Goal: Check status: Check status

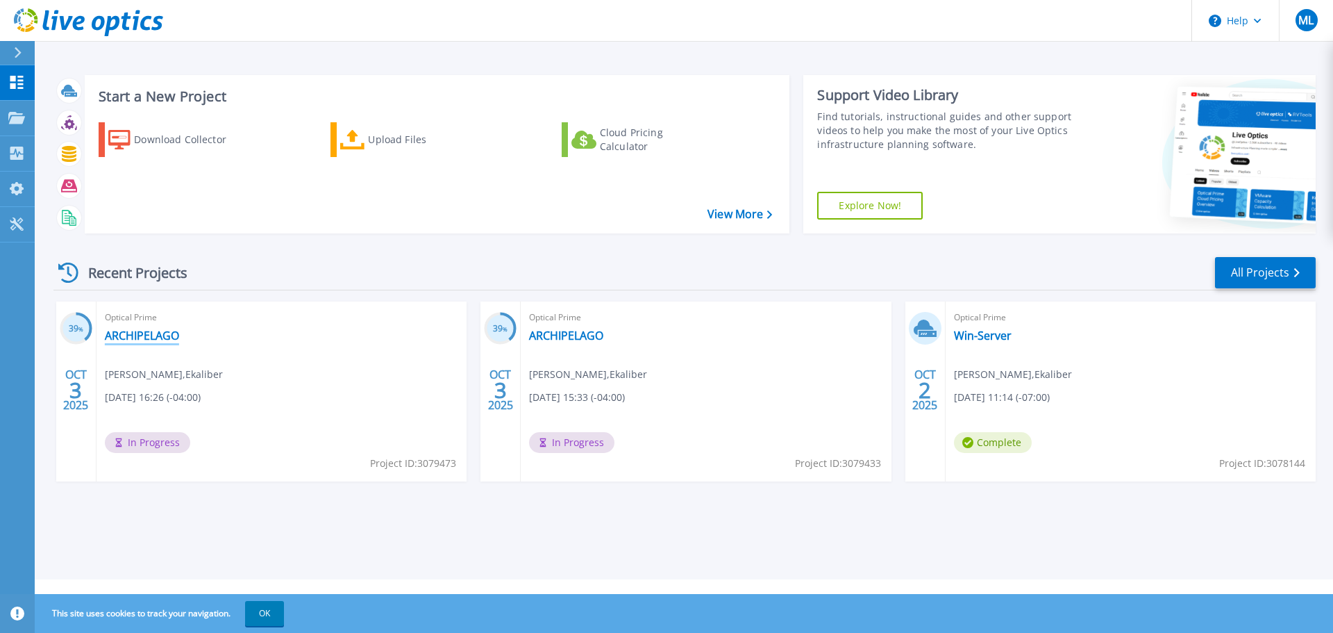
click at [134, 334] on link "ARCHIPELAGO" at bounding box center [142, 335] width 74 height 14
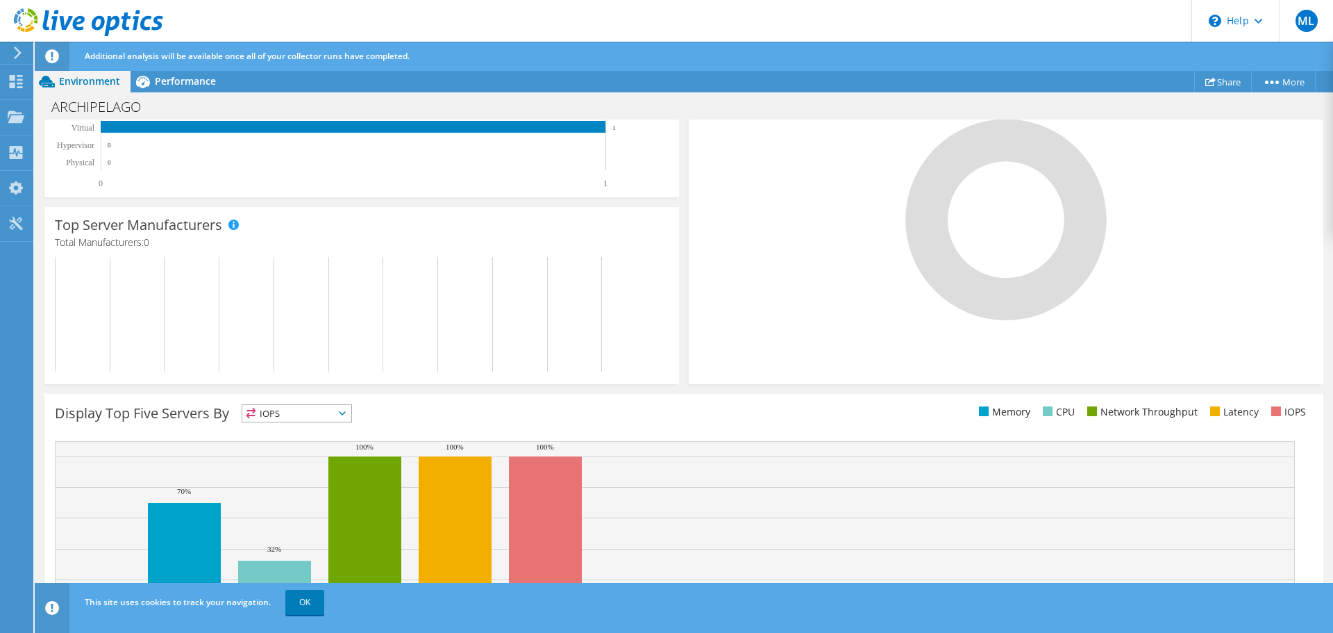
scroll to position [376, 0]
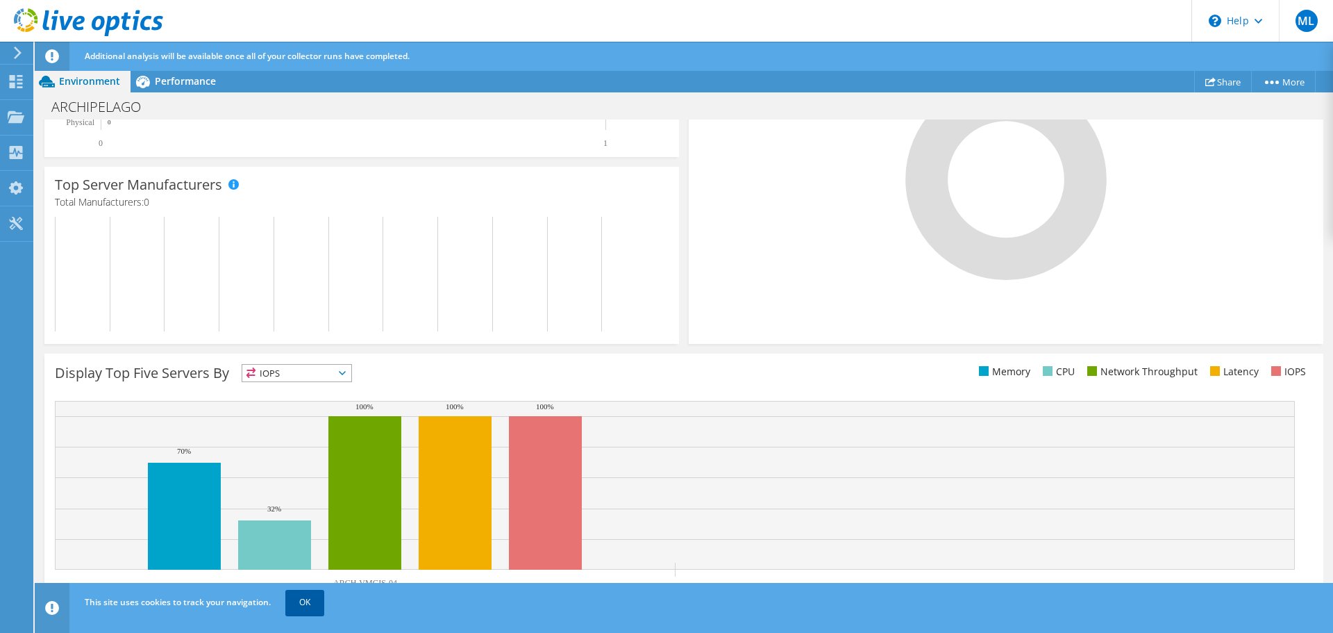
click at [300, 594] on link "OK" at bounding box center [304, 602] width 39 height 25
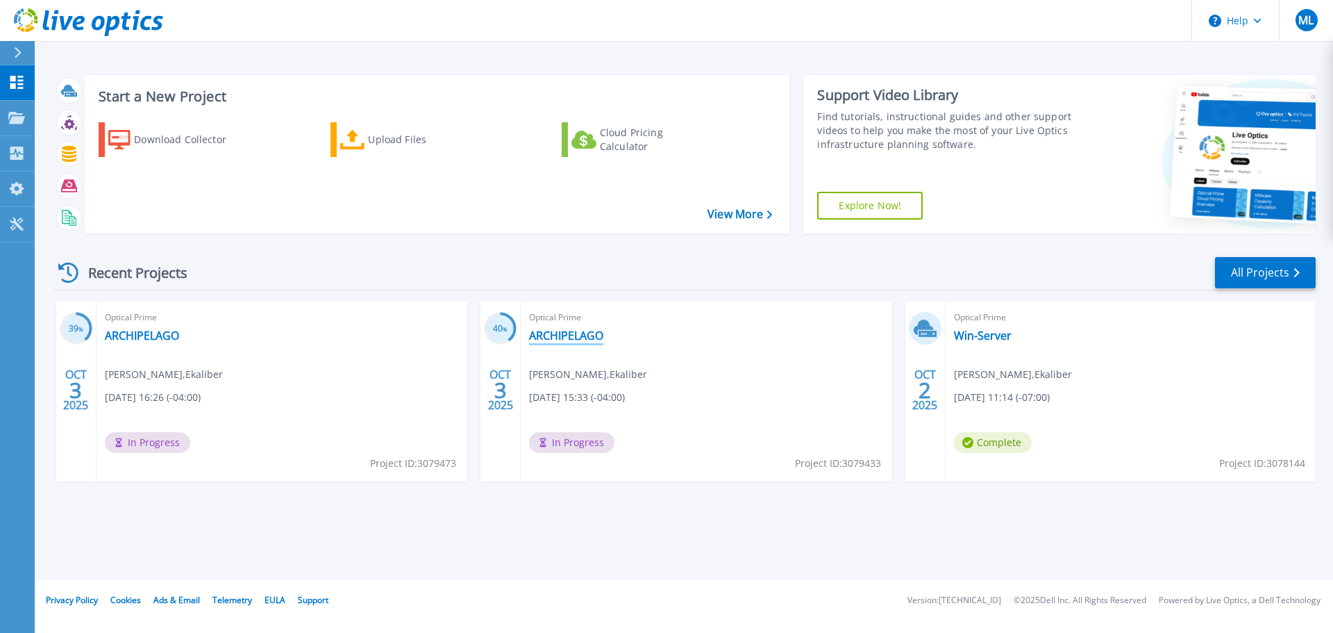
click at [576, 335] on link "ARCHIPELAGO" at bounding box center [566, 335] width 74 height 14
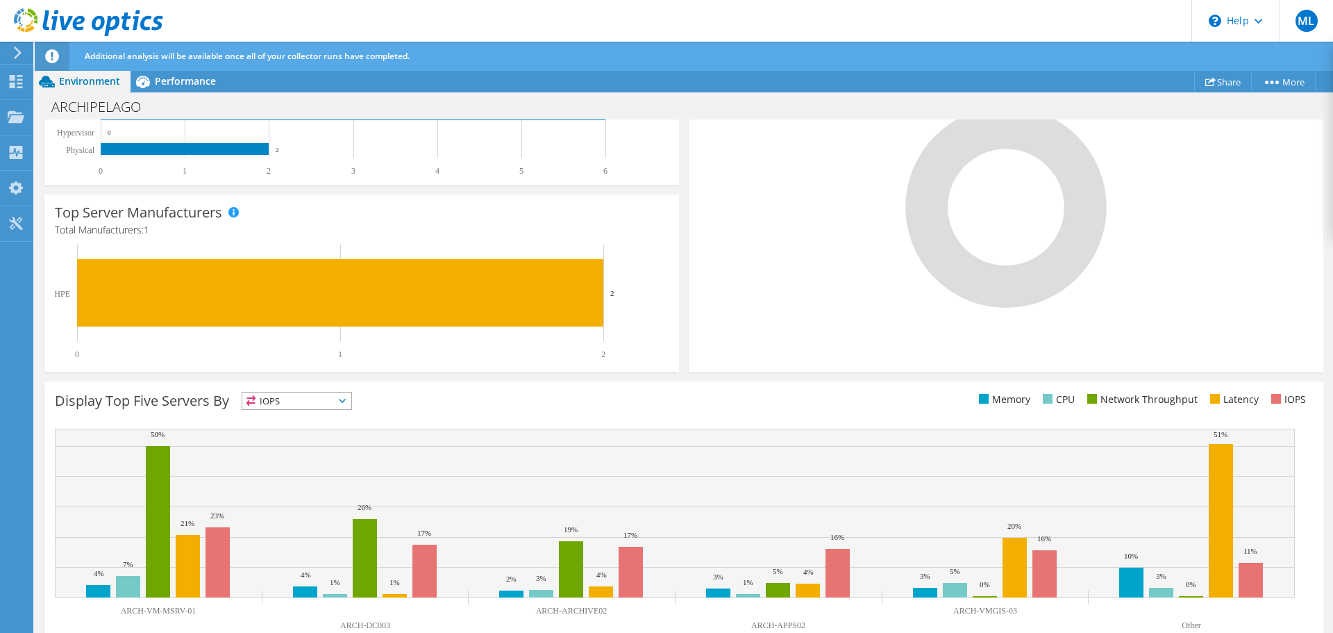
scroll to position [376, 0]
